Goal: Information Seeking & Learning: Learn about a topic

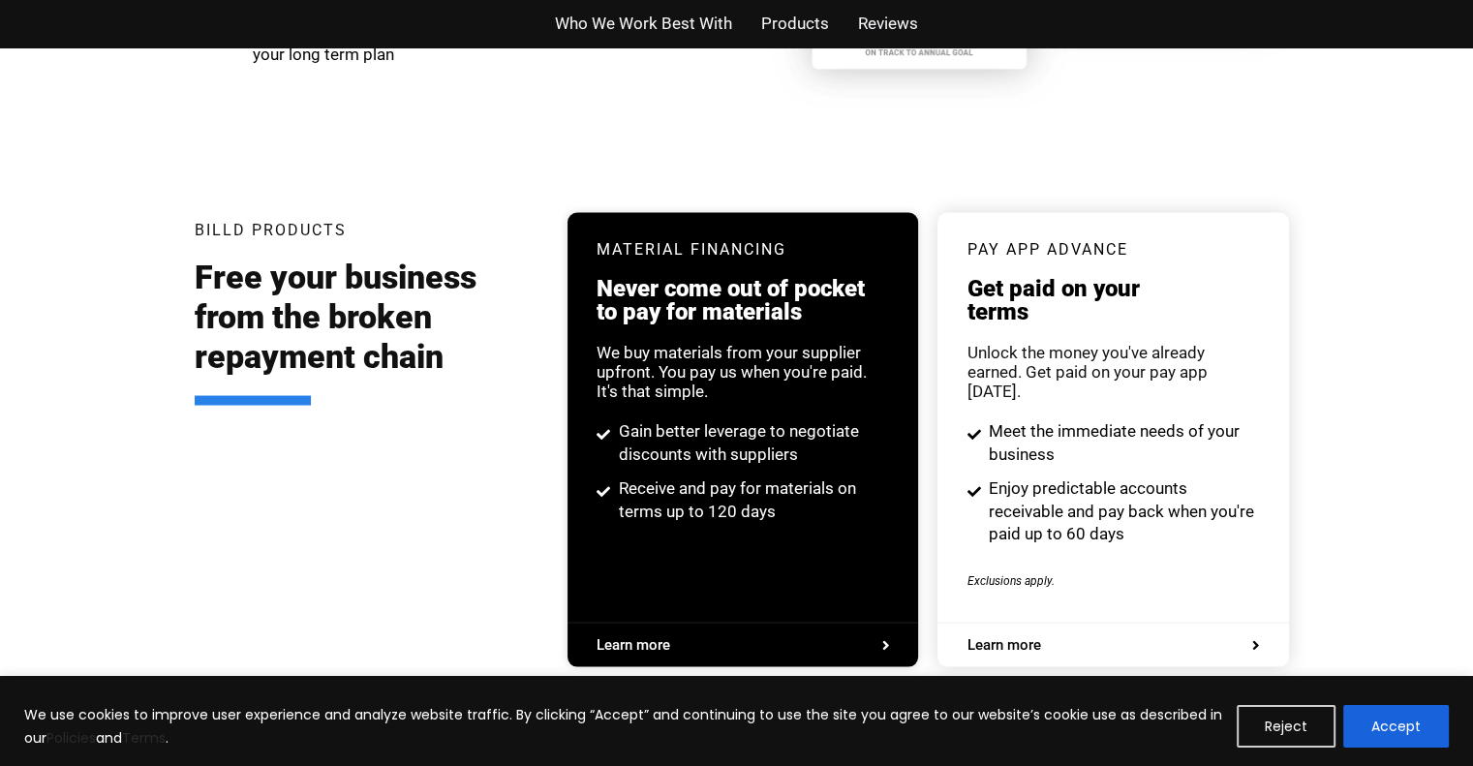
scroll to position [3559, 0]
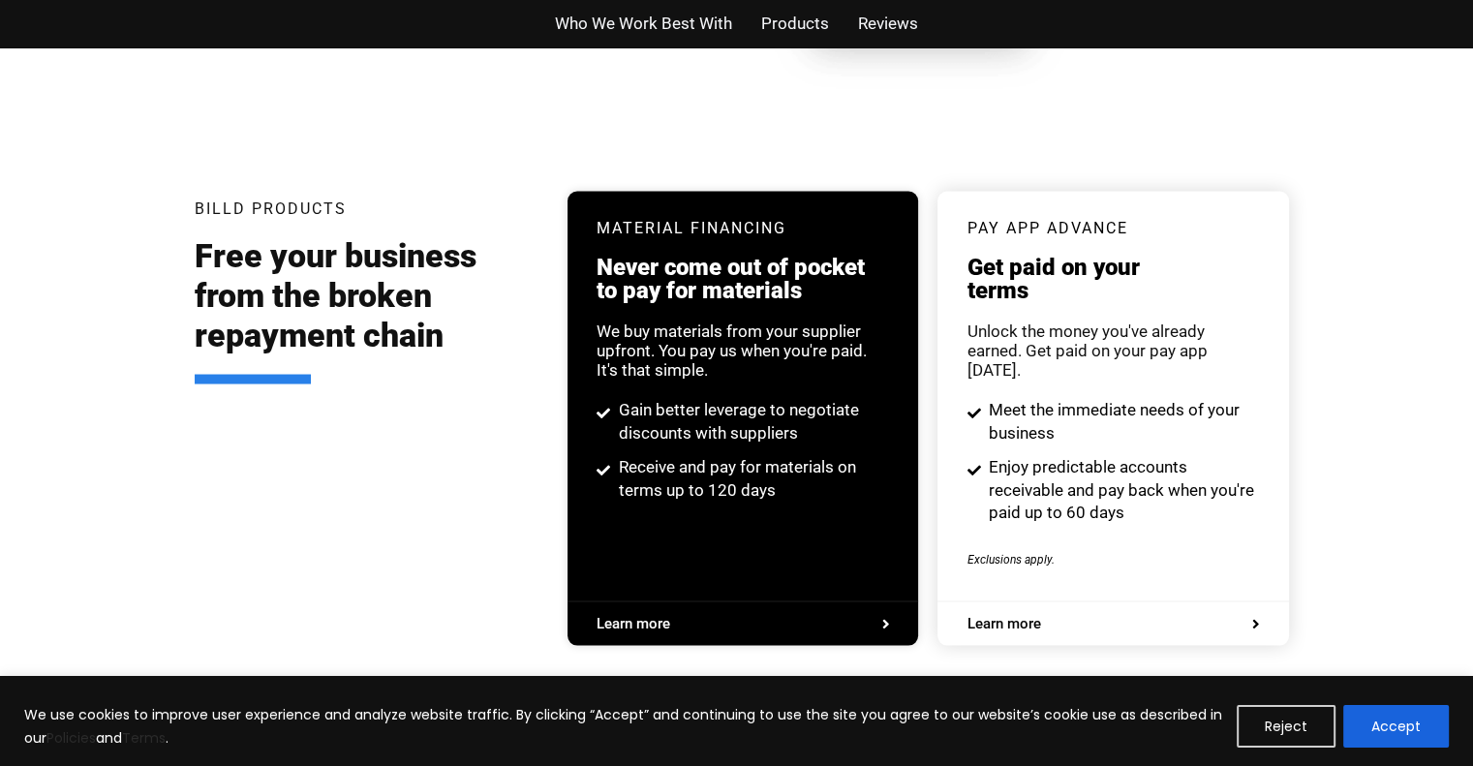
click at [1410, 691] on div "We use cookies to improve user experience and analyze website traffic. By click…" at bounding box center [736, 721] width 1473 height 90
click at [1418, 729] on button "Accept" at bounding box center [1397, 726] width 106 height 43
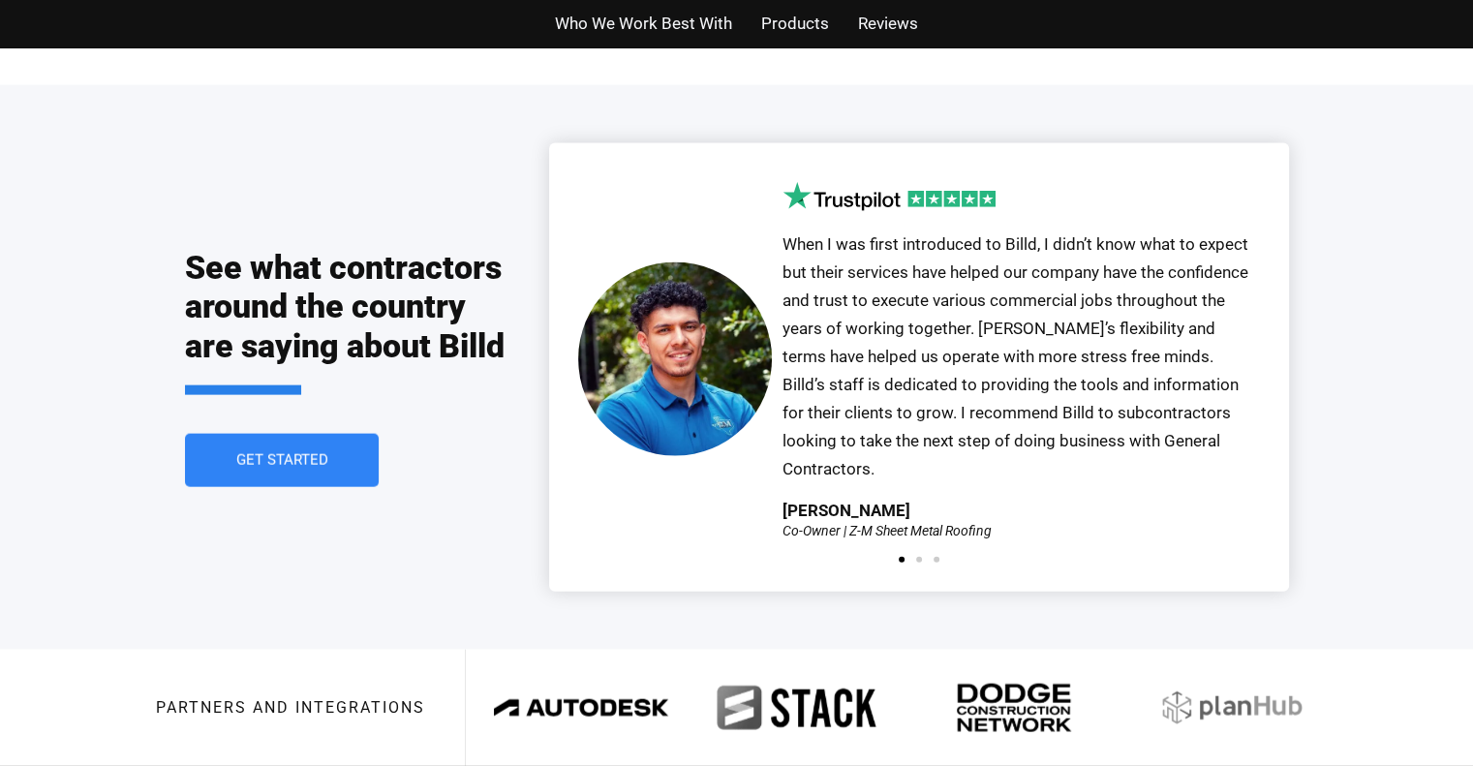
scroll to position [4188, 0]
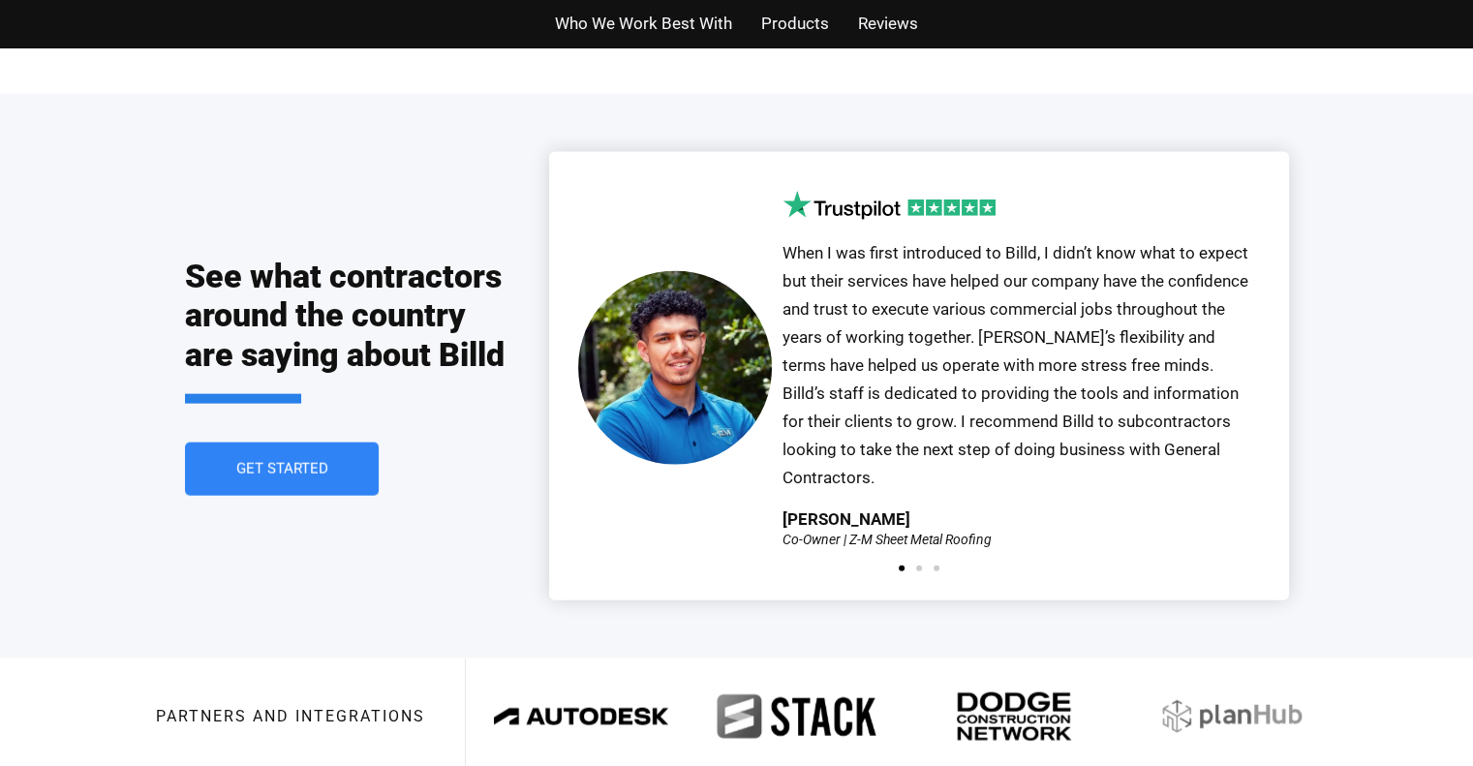
click at [801, 26] on span "Products" at bounding box center [795, 24] width 68 height 28
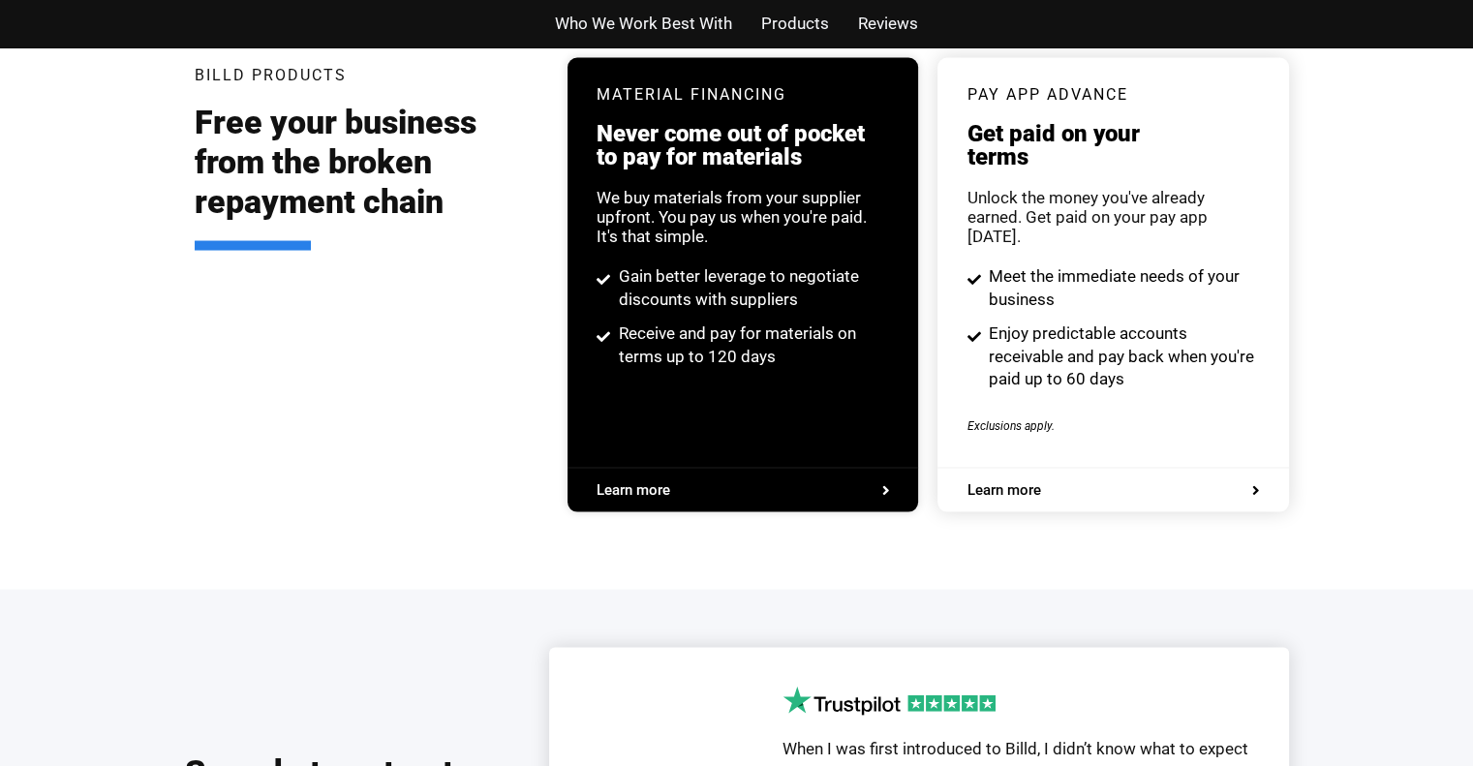
click at [871, 26] on span "Reviews" at bounding box center [888, 24] width 60 height 28
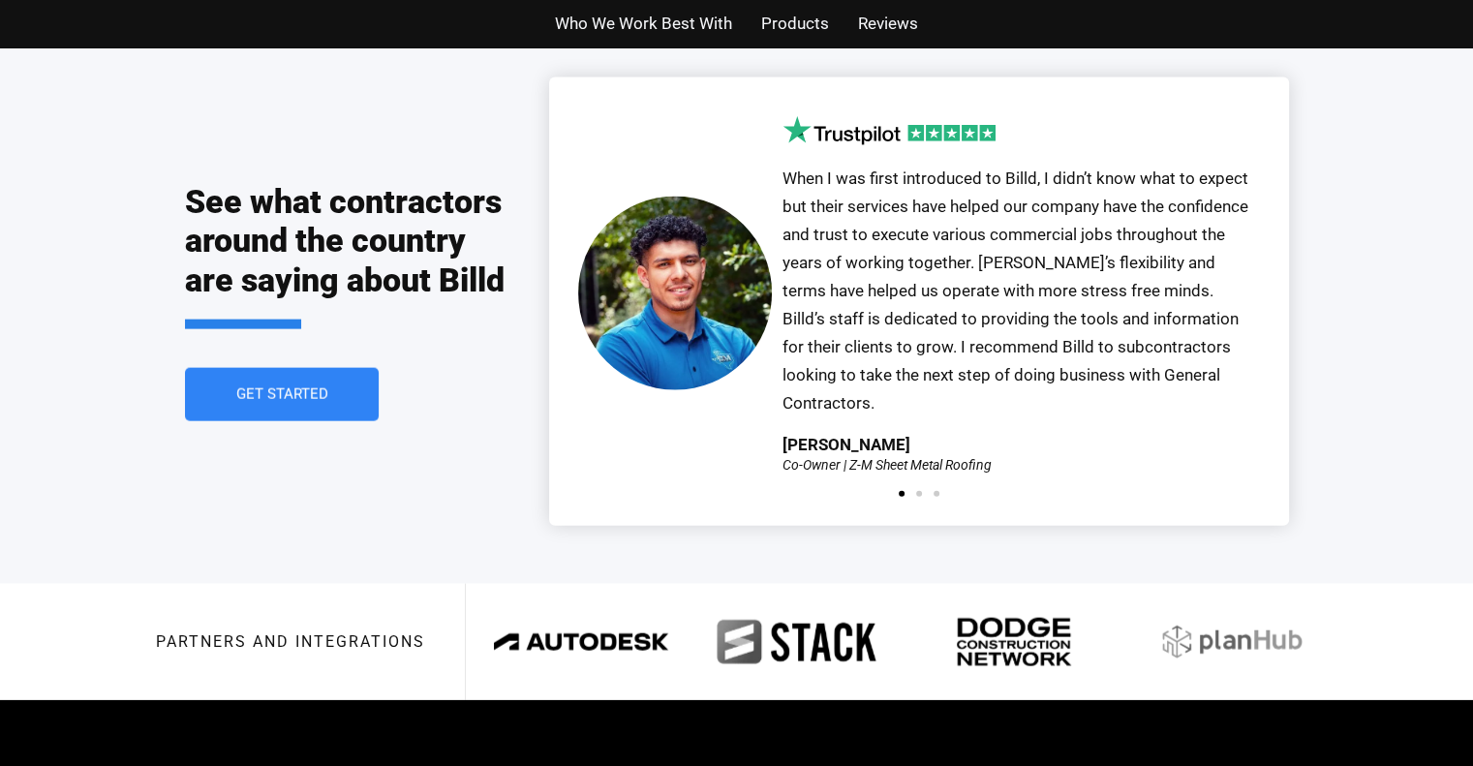
click at [674, 40] on div "Who We Work Best With Products Reviews" at bounding box center [736, 23] width 1104 height 47
click at [674, 34] on span "Who We Work Best With" at bounding box center [643, 24] width 177 height 28
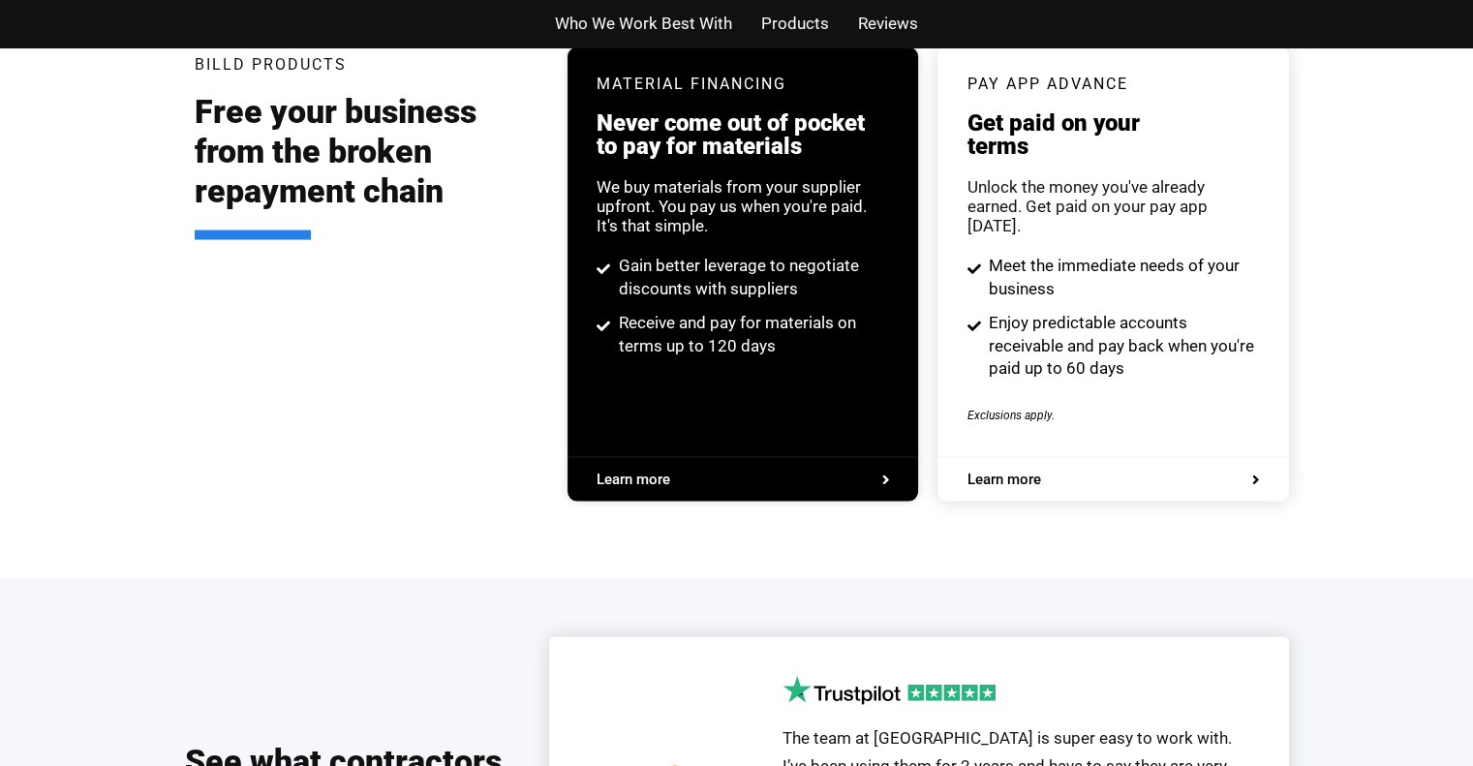
scroll to position [3692, 0]
